Goal: Navigation & Orientation: Find specific page/section

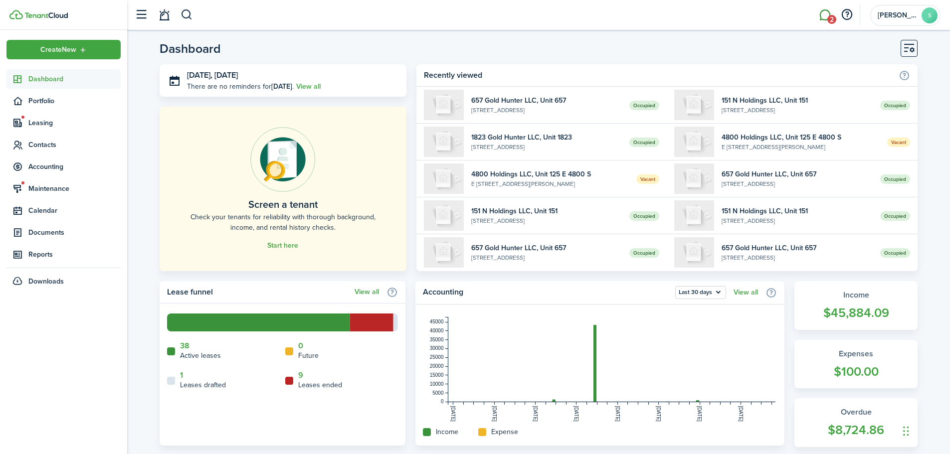
click at [820, 12] on link "2" at bounding box center [824, 14] width 19 height 25
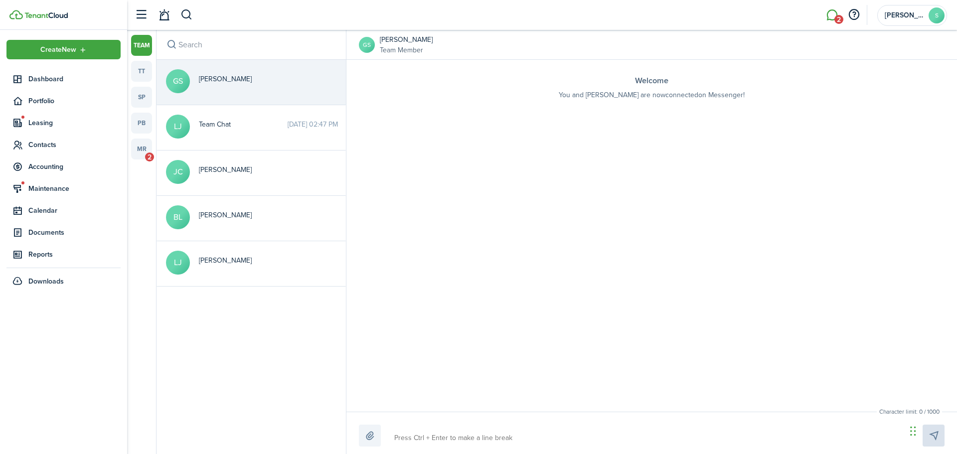
click at [141, 49] on link "team" at bounding box center [141, 45] width 21 height 21
click at [53, 73] on link "Dashboard" at bounding box center [63, 78] width 114 height 19
